Goal: Task Accomplishment & Management: Manage account settings

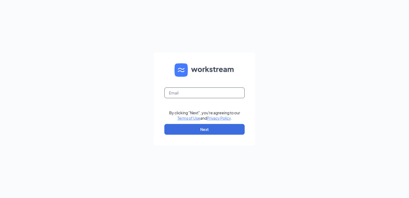
click at [183, 90] on input "text" at bounding box center [204, 92] width 80 height 11
type input "[PERSON_NAME][EMAIL_ADDRESS][PERSON_NAME][DOMAIN_NAME]"
click at [203, 128] on button "Next" at bounding box center [204, 129] width 80 height 11
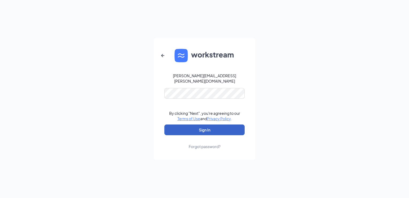
click at [205, 127] on button "Sign In" at bounding box center [204, 129] width 80 height 11
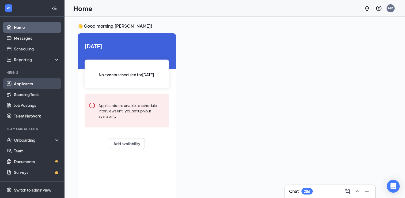
click at [28, 84] on link "Applicants" at bounding box center [37, 83] width 46 height 11
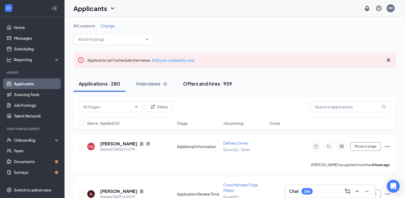
click at [204, 83] on div "Offers and hires · 959" at bounding box center [207, 83] width 49 height 7
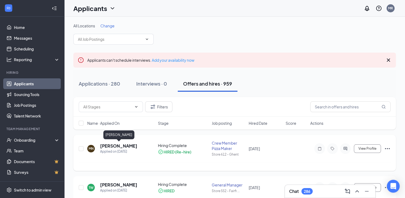
click at [122, 145] on h5 "Michael Neuwirth" at bounding box center [118, 146] width 37 height 6
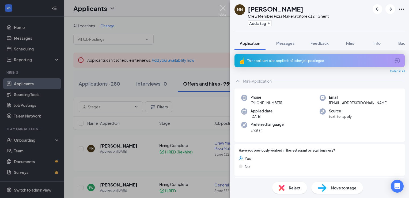
click at [222, 7] on img at bounding box center [223, 10] width 7 height 10
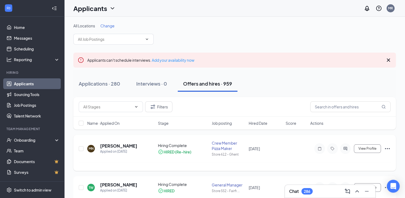
click at [389, 149] on icon "Ellipses" at bounding box center [387, 148] width 6 height 6
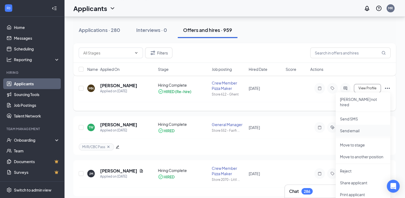
scroll to position [60, 0]
click at [358, 142] on p "Move to stage" at bounding box center [363, 144] width 46 height 5
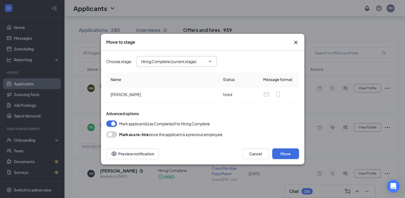
click at [210, 63] on icon "ChevronDown" at bounding box center [210, 61] width 4 height 4
click at [210, 62] on icon "ChevronDown" at bounding box center [210, 61] width 4 height 4
click at [203, 61] on input "Hiring Complete (current stage)" at bounding box center [173, 61] width 65 height 6
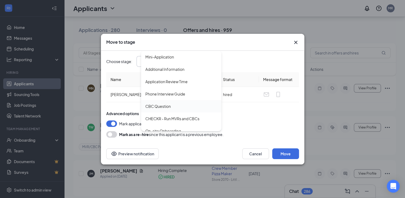
click at [166, 107] on div "CBC Question" at bounding box center [157, 106] width 25 height 6
type input "CBC Question"
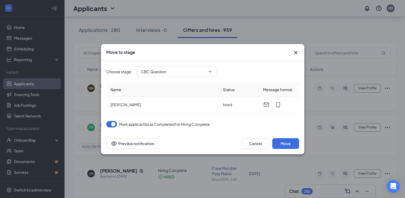
click at [108, 122] on button "button" at bounding box center [111, 124] width 11 height 6
click at [286, 144] on button "Move" at bounding box center [285, 143] width 27 height 11
